Goal: Register for event/course

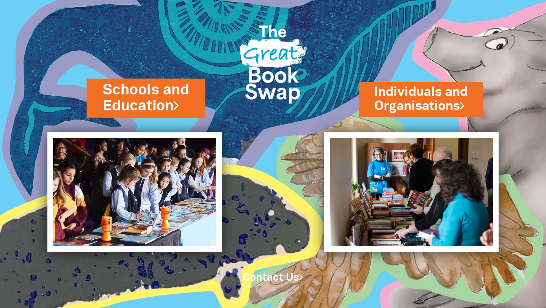
click at [160, 98] on link "Schools and Education" at bounding box center [145, 98] width 87 height 36
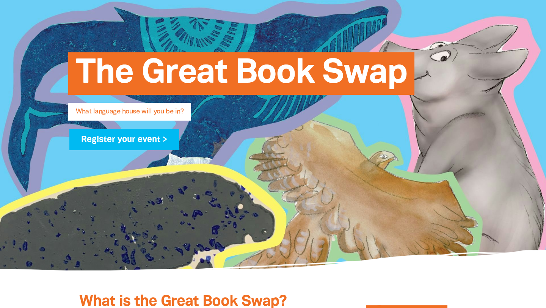
scroll to position [118, 0]
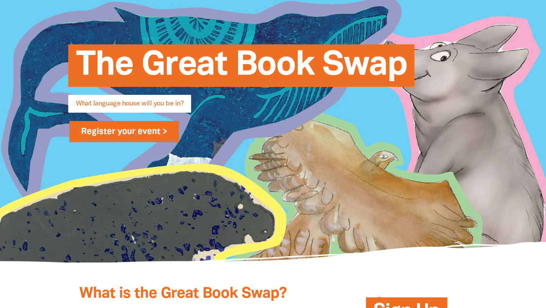
click at [147, 127] on link "Register your event >" at bounding box center [124, 131] width 110 height 21
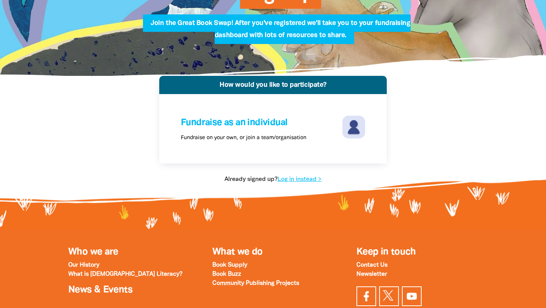
scroll to position [106, 0]
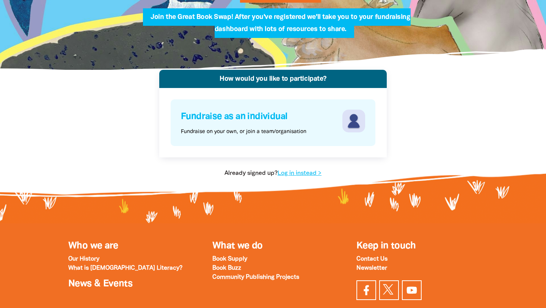
click at [279, 124] on div "Fundraise as an individual Fundraise on your own, or join a team/organisation" at bounding box center [261, 123] width 160 height 26
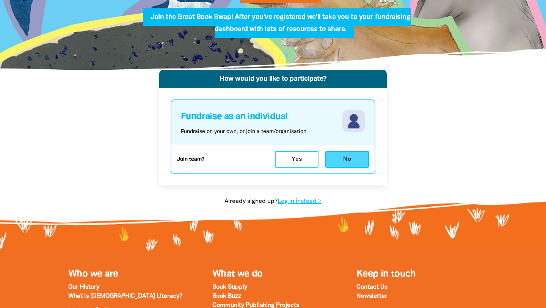
click at [348, 158] on button "No" at bounding box center [347, 159] width 44 height 17
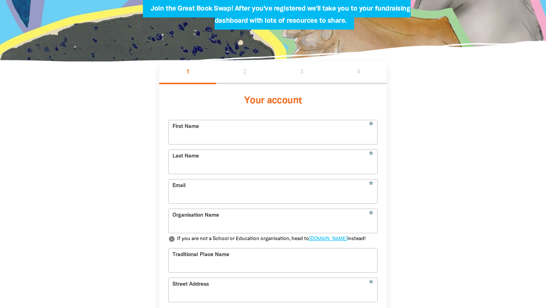
scroll to position [79, 0]
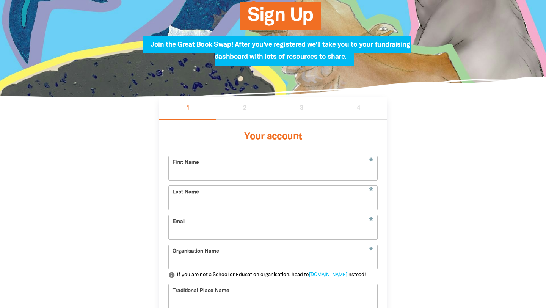
click at [329, 166] on input "First Name" at bounding box center [273, 168] width 208 height 24
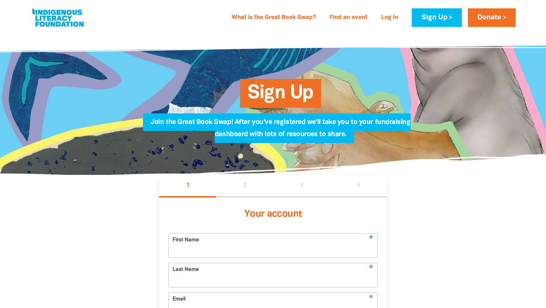
scroll to position [0, 0]
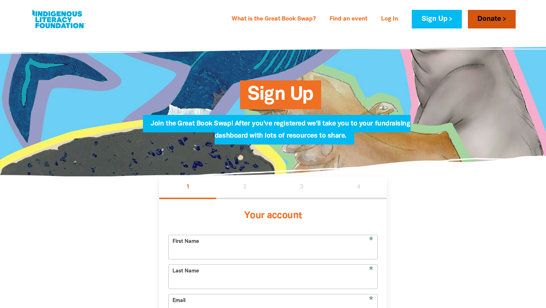
click at [505, 17] on link "Donate" at bounding box center [492, 19] width 48 height 19
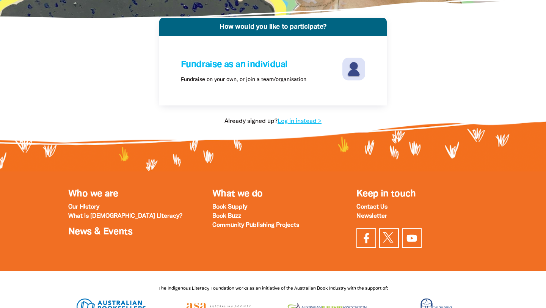
scroll to position [159, 0]
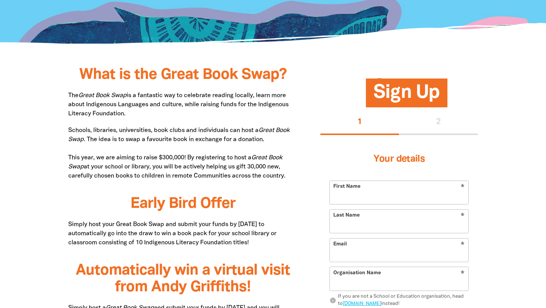
scroll to position [333, 0]
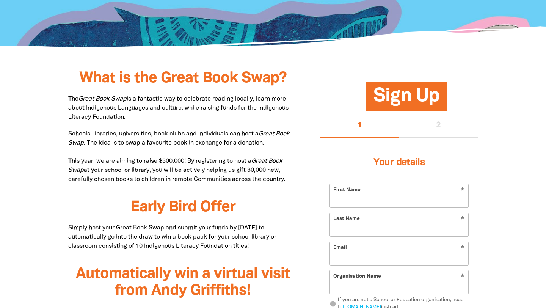
click at [373, 189] on input "First Name" at bounding box center [399, 195] width 138 height 23
type input "[PERSON_NAME]"
click at [365, 225] on input "Last Name" at bounding box center [399, 224] width 138 height 23
type input "Horder"
click at [346, 254] on input "Email" at bounding box center [399, 253] width 138 height 23
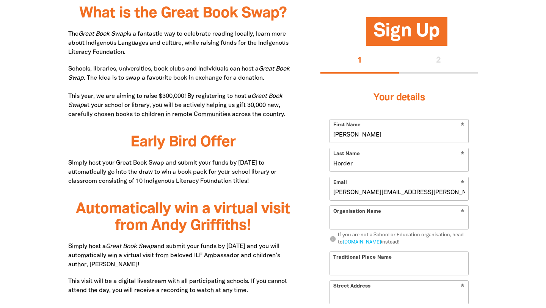
scroll to position [399, 0]
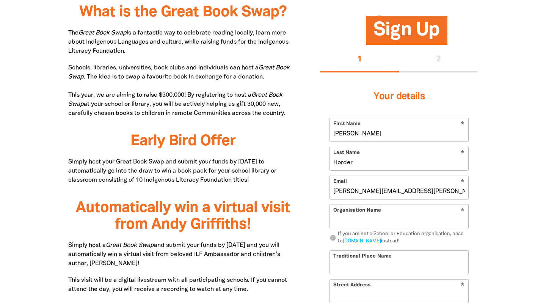
type input "[PERSON_NAME][EMAIL_ADDRESS][PERSON_NAME][PERSON_NAME][DOMAIN_NAME]"
click at [363, 216] on input "Organisation Name" at bounding box center [399, 216] width 138 height 23
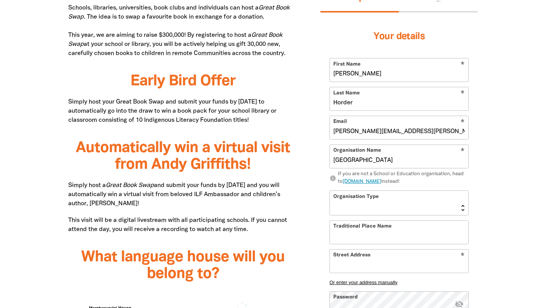
scroll to position [460, 0]
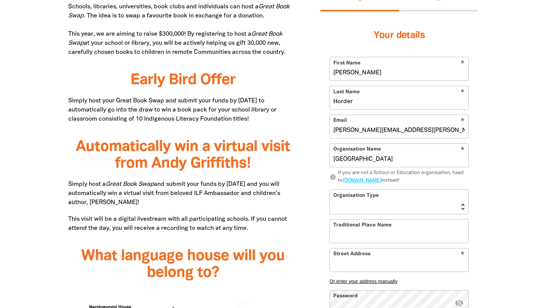
type input "[GEOGRAPHIC_DATA]"
click at [379, 199] on select "[GEOGRAPHIC_DATA] K-12 University or [GEOGRAPHIC_DATA]" at bounding box center [399, 201] width 138 height 24
select select "high-school"
click at [330, 189] on select "[GEOGRAPHIC_DATA] K-12 University or [GEOGRAPHIC_DATA]" at bounding box center [399, 201] width 138 height 24
click at [368, 236] on input "Traditional Place Name" at bounding box center [399, 230] width 138 height 23
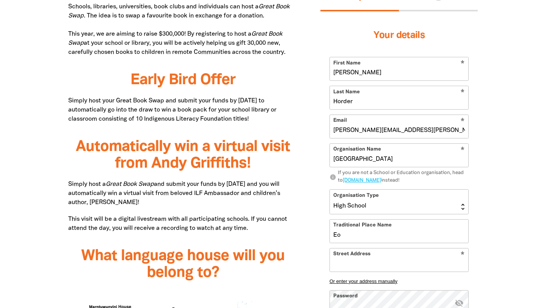
type input "E"
click at [373, 261] on input "Street Address" at bounding box center [399, 259] width 138 height 23
click at [359, 233] on input "Dharawal" at bounding box center [399, 230] width 138 height 23
type input "[PERSON_NAME] and [PERSON_NAME]"
click at [377, 257] on input "Street Address" at bounding box center [399, 259] width 138 height 23
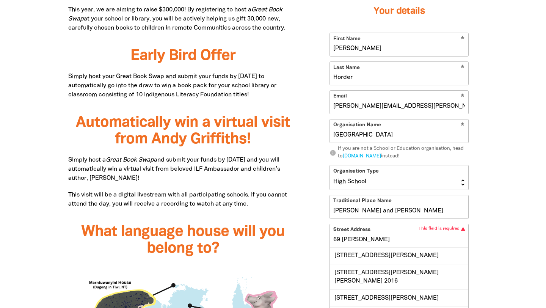
scroll to position [486, 0]
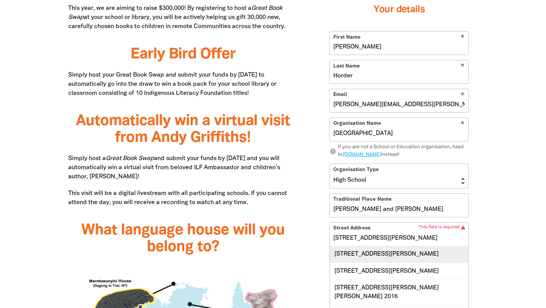
click at [424, 254] on div "[STREET_ADDRESS][PERSON_NAME]" at bounding box center [399, 254] width 138 height 16
type input "[STREET_ADDRESS][PERSON_NAME]"
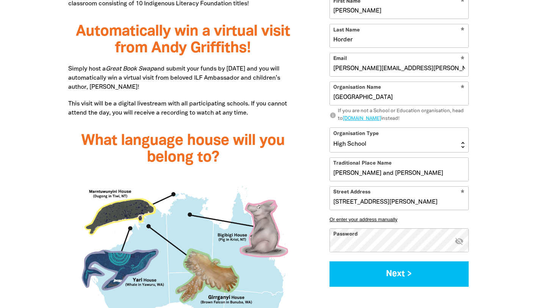
scroll to position [579, 0]
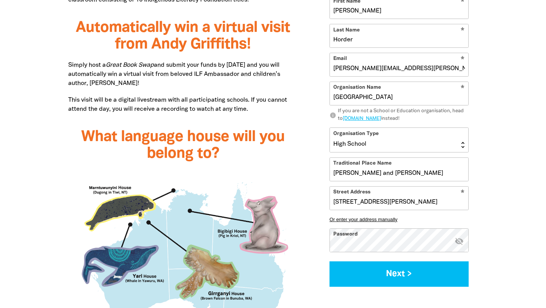
click at [419, 254] on form "* First Name [PERSON_NAME] * Last Name [PERSON_NAME] * Email [PERSON_NAME][EMAI…" at bounding box center [398, 140] width 139 height 291
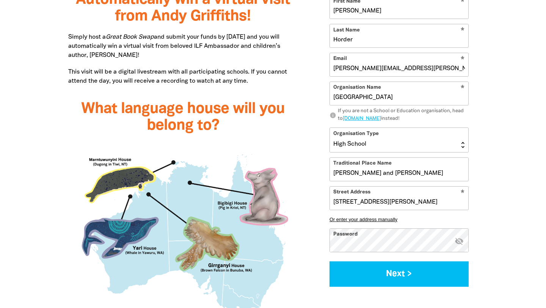
scroll to position [605, 0]
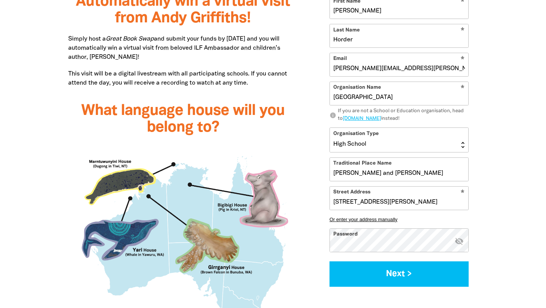
click at [462, 242] on icon "visibility_off" at bounding box center [458, 240] width 9 height 9
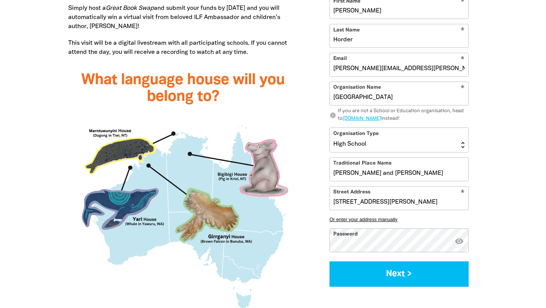
scroll to position [634, 0]
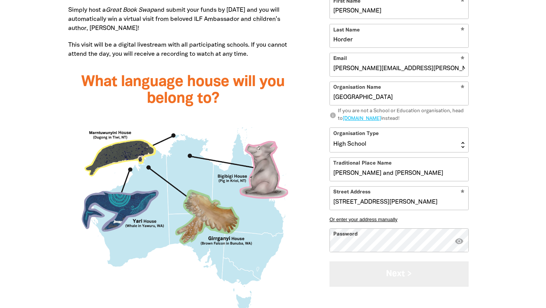
click at [427, 275] on button "Next >" at bounding box center [398, 273] width 139 height 25
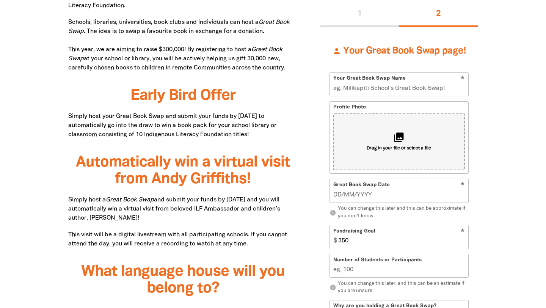
scroll to position [438, 0]
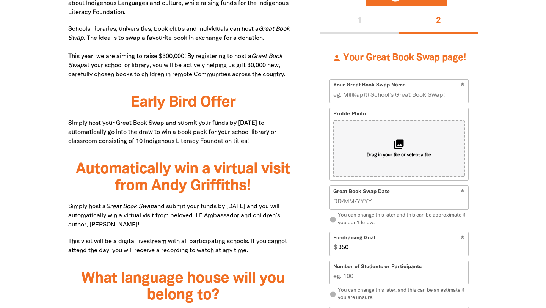
click at [447, 97] on input "Your Great Book Swap Name" at bounding box center [399, 91] width 138 height 23
click at [355, 96] on input "The Ursie's Great Book Swap" at bounding box center [399, 91] width 138 height 23
click at [368, 96] on input "The Urshie's Great Book Swap" at bounding box center [399, 91] width 138 height 23
drag, startPoint x: 368, startPoint y: 96, endPoint x: 325, endPoint y: 89, distance: 43.4
click at [325, 89] on div "person Your Great Book Swap page! * Your Great Book Swap Name The Urshie's Grea…" at bounding box center [398, 290] width 157 height 512
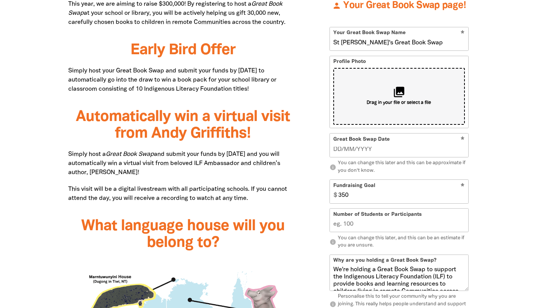
scroll to position [490, 0]
type input "St [PERSON_NAME]'s Great Book Swap"
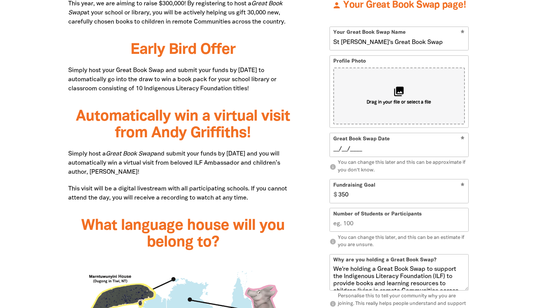
click at [364, 148] on input "__/__/____" at bounding box center [399, 149] width 132 height 8
type input "[DATE]"
click at [398, 195] on input "350" at bounding box center [401, 191] width 133 height 23
click at [418, 228] on input "Number of Students or Participants" at bounding box center [399, 219] width 138 height 23
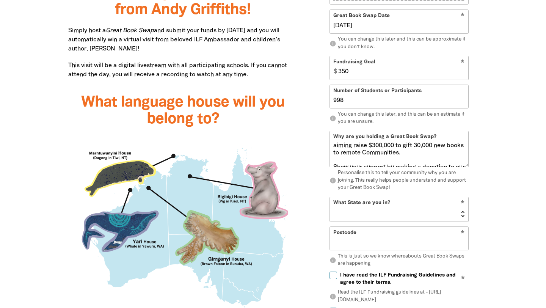
scroll to position [75, 0]
type input "998"
click at [367, 208] on select "[GEOGRAPHIC_DATA] [GEOGRAPHIC_DATA] QLD [GEOGRAPHIC_DATA] [GEOGRAPHIC_DATA] SA …" at bounding box center [399, 209] width 138 height 24
select select "[GEOGRAPHIC_DATA]"
click at [330, 197] on select "[GEOGRAPHIC_DATA] [GEOGRAPHIC_DATA] QLD [GEOGRAPHIC_DATA] [GEOGRAPHIC_DATA] SA …" at bounding box center [399, 209] width 138 height 24
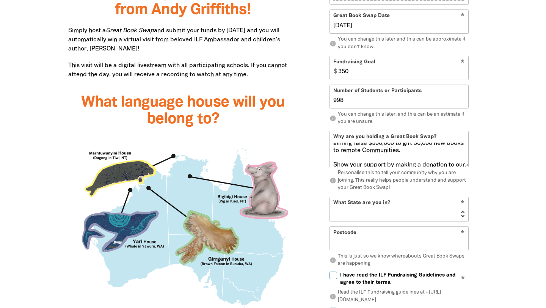
click at [366, 239] on input "Postcode" at bounding box center [399, 238] width 138 height 23
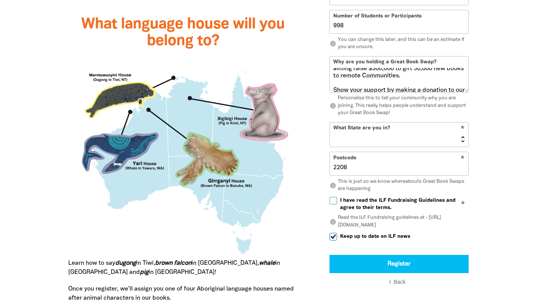
scroll to position [697, 0]
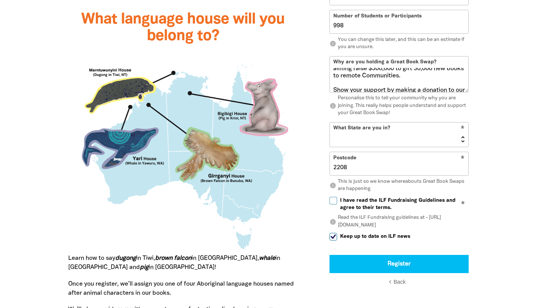
type input "2208"
click at [334, 198] on input "I have read the ILF Fundraising Guidelines and agree to their terms." at bounding box center [333, 200] width 8 height 8
checkbox input "true"
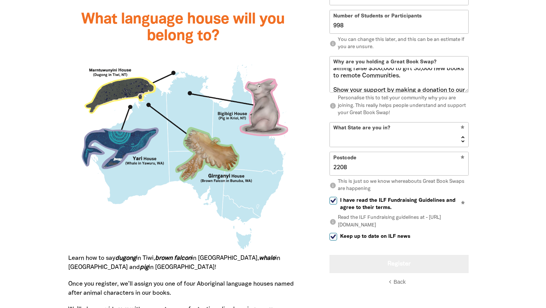
click at [360, 259] on button "Register" at bounding box center [398, 263] width 139 height 18
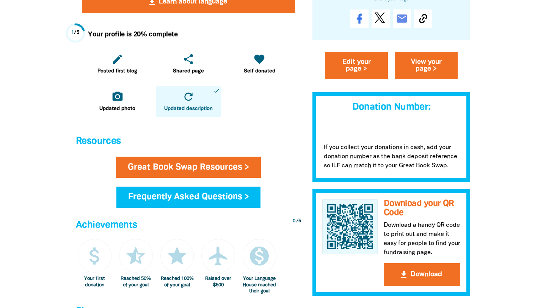
scroll to position [321, 0]
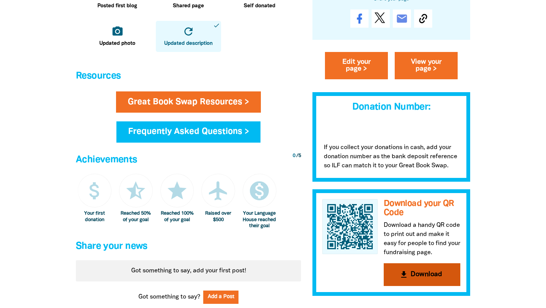
click at [417, 278] on button "get_app Download" at bounding box center [422, 274] width 77 height 23
